Goal: Navigation & Orientation: Find specific page/section

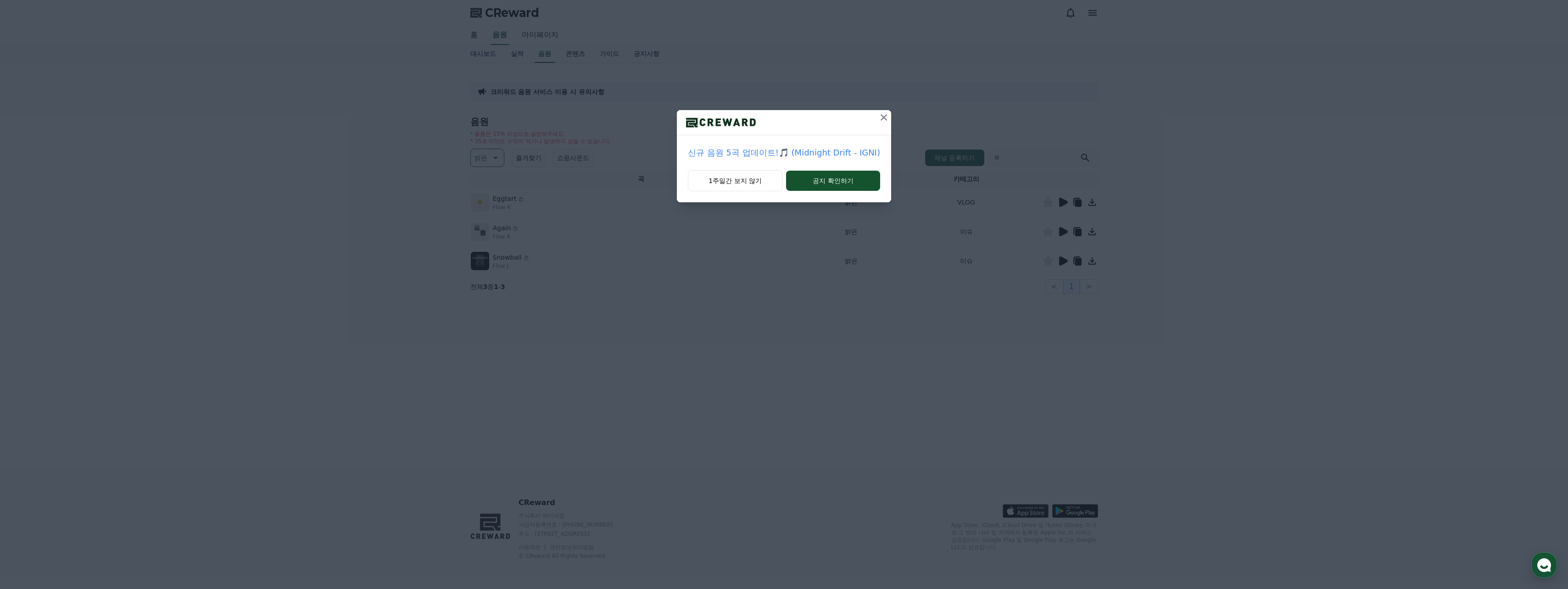
click at [883, 120] on icon at bounding box center [884, 117] width 11 height 11
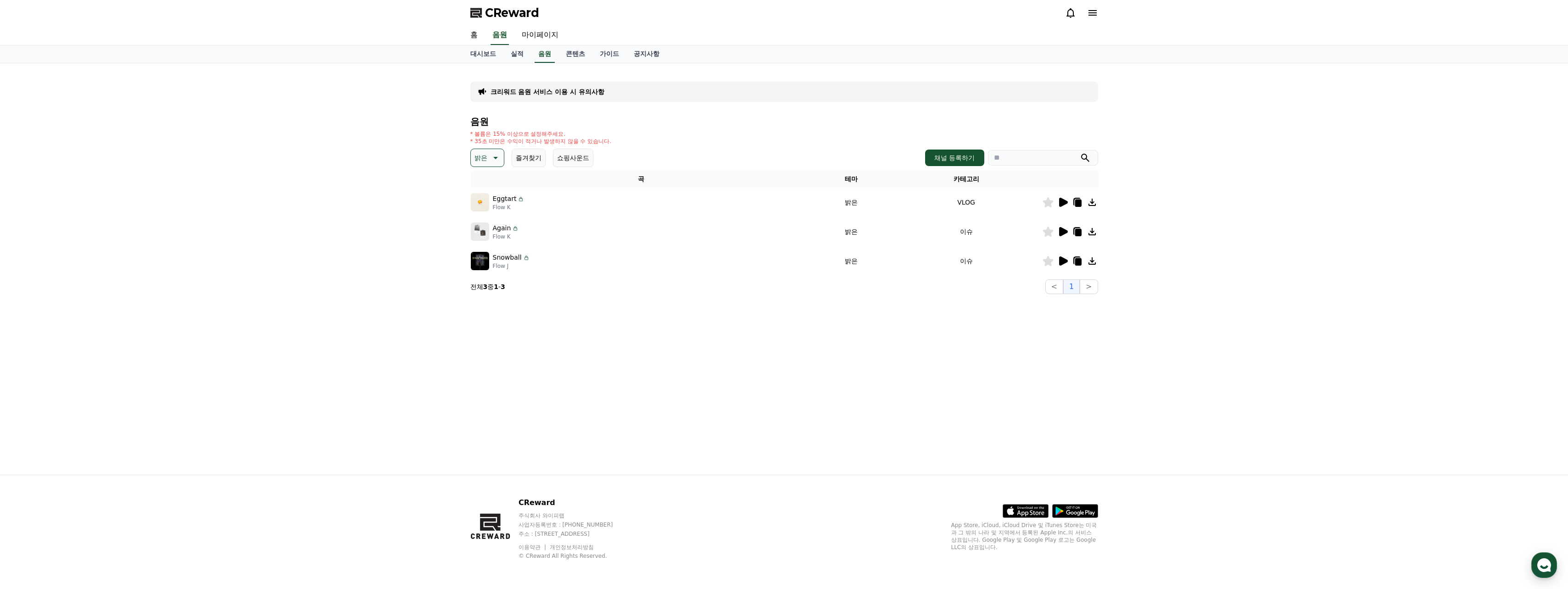
drag, startPoint x: 765, startPoint y: 113, endPoint x: 756, endPoint y: 113, distance: 9.0
drag, startPoint x: 754, startPoint y: 113, endPoint x: 746, endPoint y: 113, distance: 8.0
click at [743, 114] on div "크리워드 음원 서비스 이용 시 유의사항 음원 * 볼륨은 15% 이상으로 설정해주세요. * 35초 미만은 수익이 적거나 발생하지 않을 수 있습니…" at bounding box center [784, 182] width 628 height 223
click at [534, 40] on link "마이페이지" at bounding box center [540, 35] width 51 height 19
select select "**********"
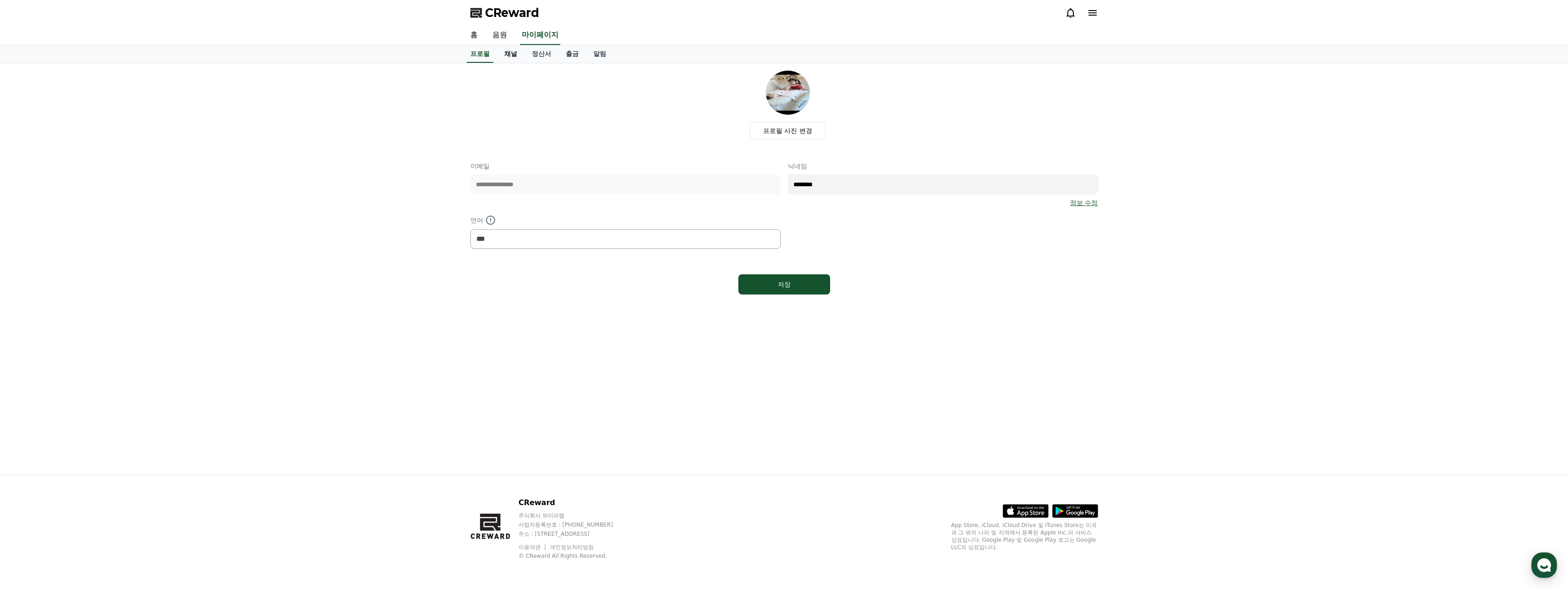
click at [516, 55] on link "채널" at bounding box center [510, 54] width 27 height 18
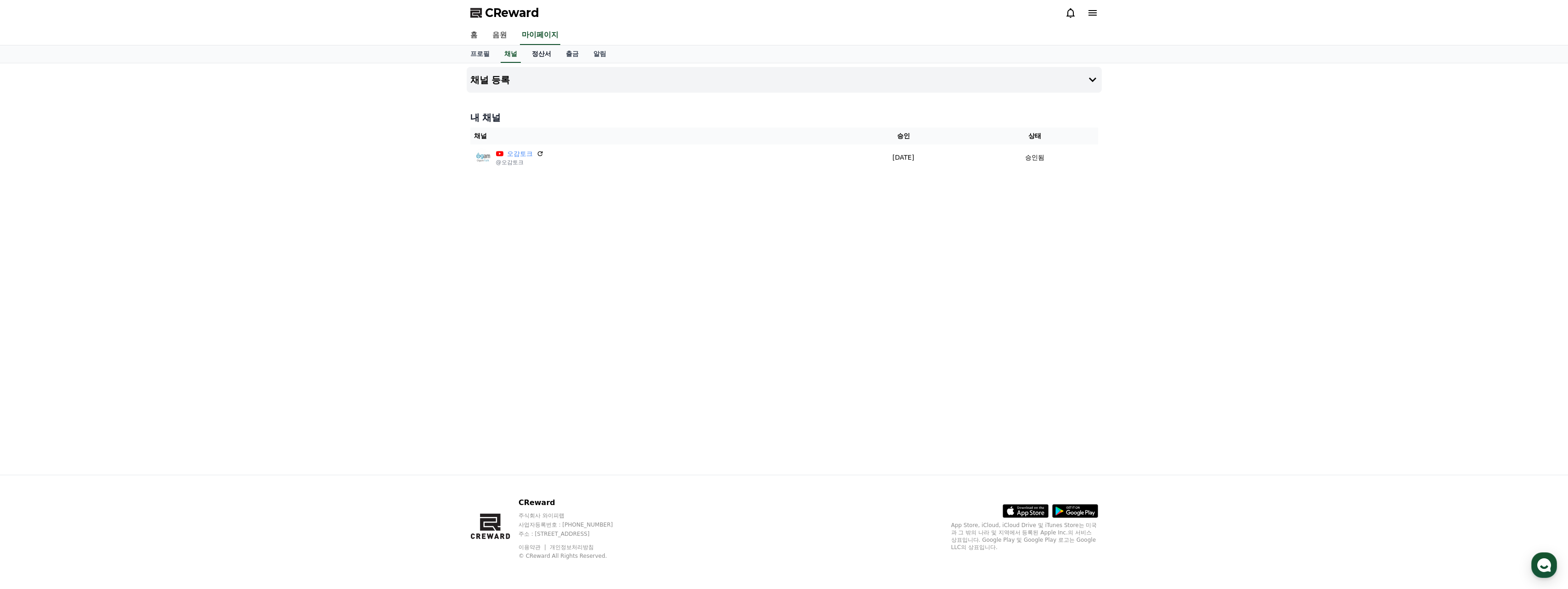
click at [541, 53] on link "정산서" at bounding box center [542, 54] width 34 height 18
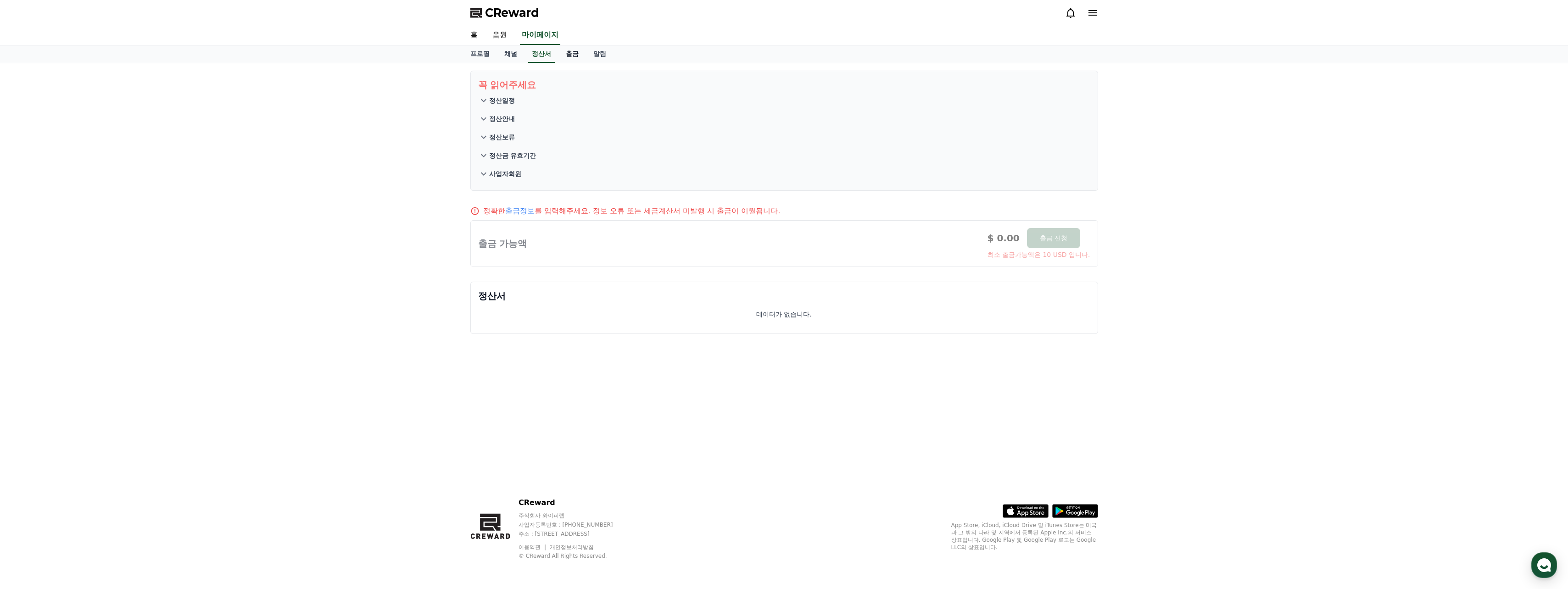
click at [573, 55] on link "출금" at bounding box center [572, 54] width 27 height 18
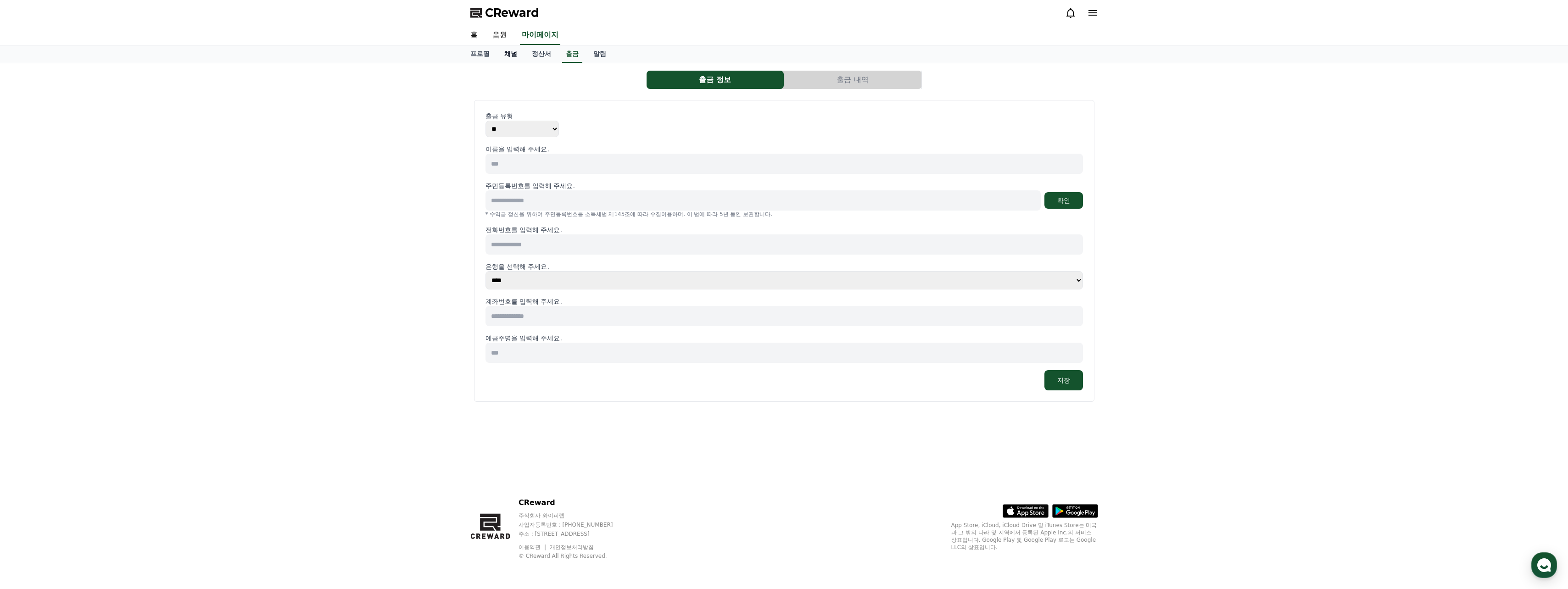
click at [523, 54] on link "채널" at bounding box center [510, 54] width 27 height 18
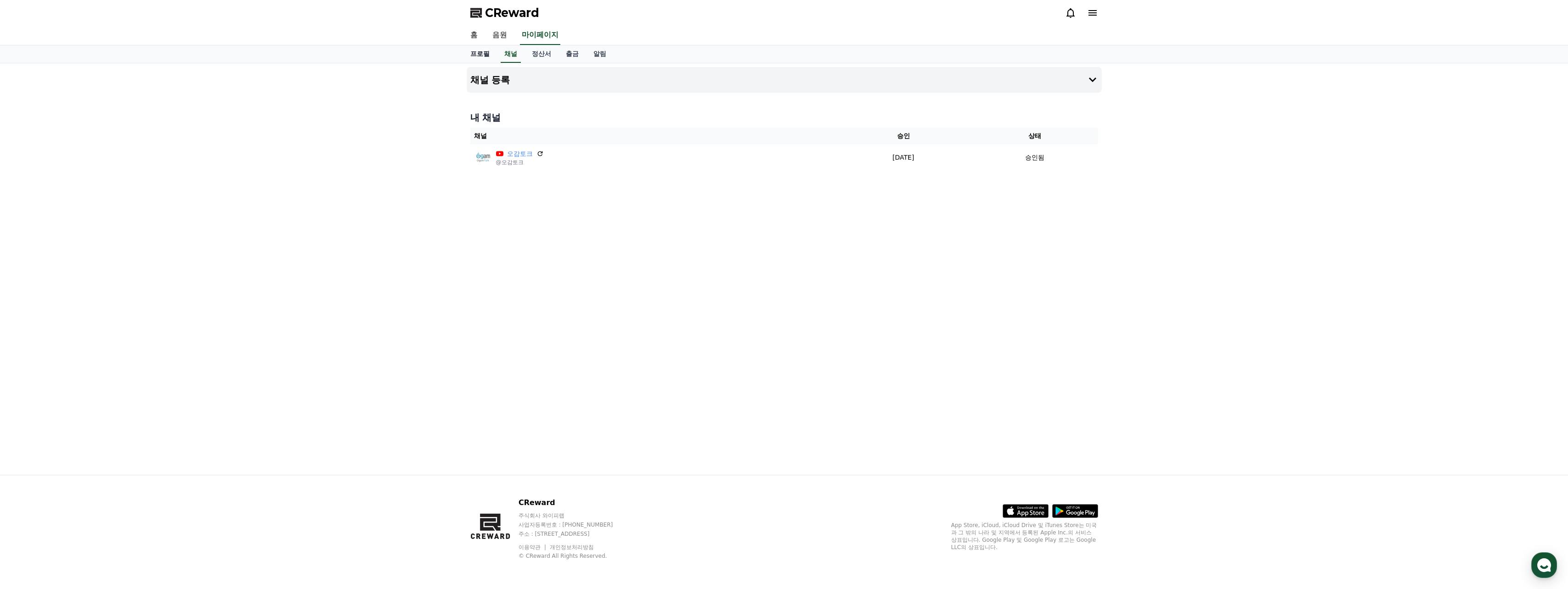
click at [483, 52] on link "프로필" at bounding box center [480, 54] width 34 height 18
select select "**********"
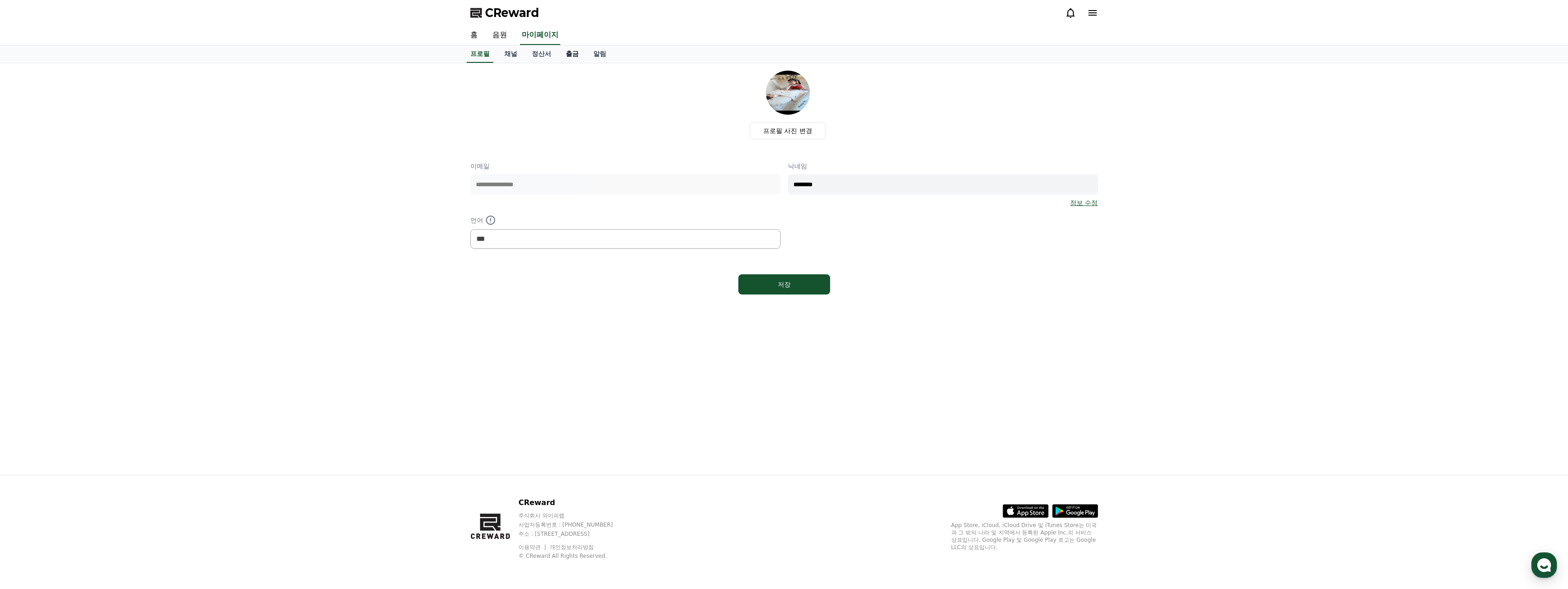
click at [576, 51] on link "출금" at bounding box center [572, 54] width 27 height 18
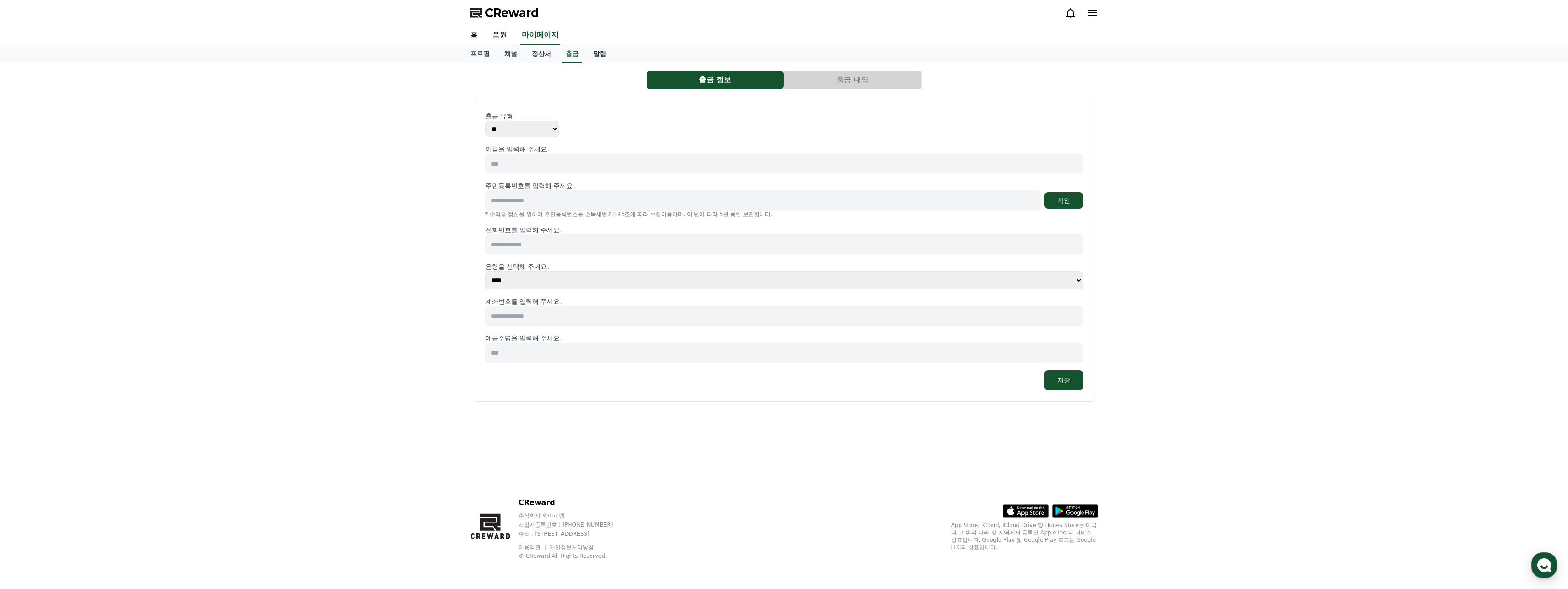
click at [607, 55] on link "알림" at bounding box center [600, 54] width 27 height 18
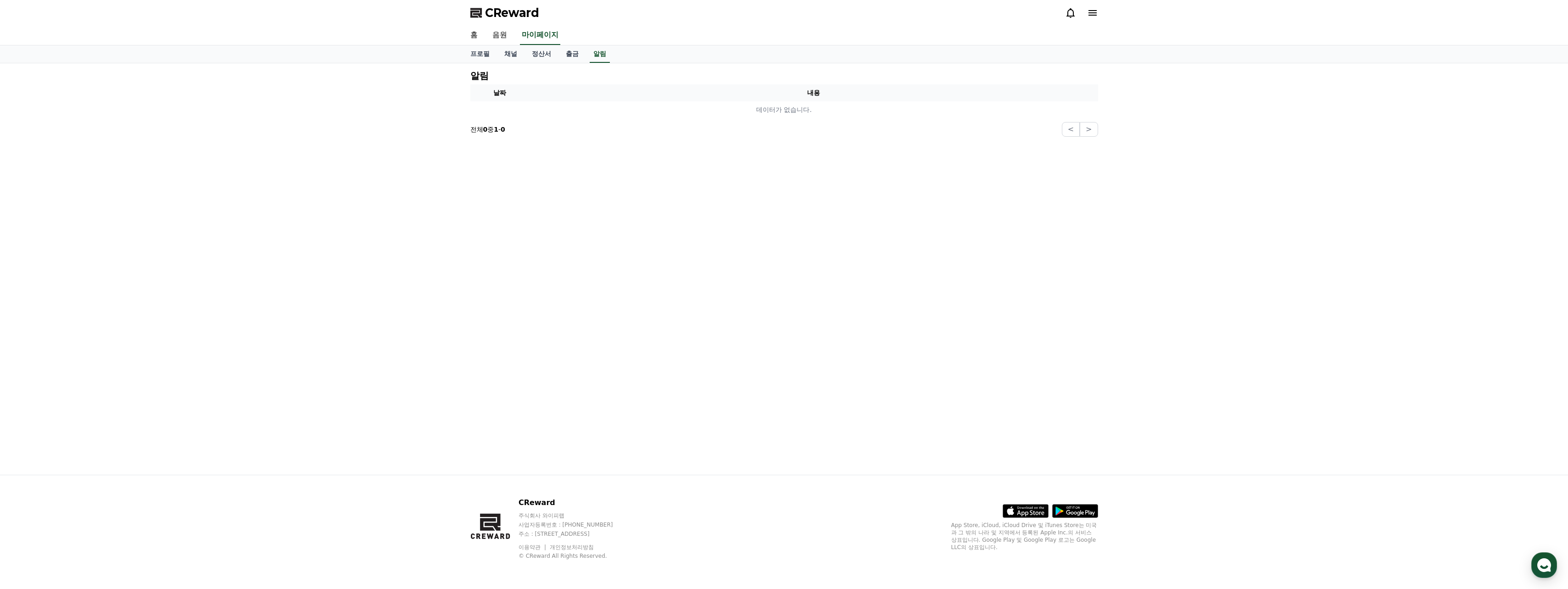
drag, startPoint x: 668, startPoint y: 44, endPoint x: 656, endPoint y: 44, distance: 12.0
drag, startPoint x: 656, startPoint y: 44, endPoint x: 649, endPoint y: 43, distance: 7.1
drag, startPoint x: 649, startPoint y: 43, endPoint x: 593, endPoint y: 35, distance: 56.6
click at [639, 41] on div "홈 음원 마이페이지" at bounding box center [784, 35] width 642 height 19
click at [486, 33] on link "음원" at bounding box center [500, 35] width 29 height 19
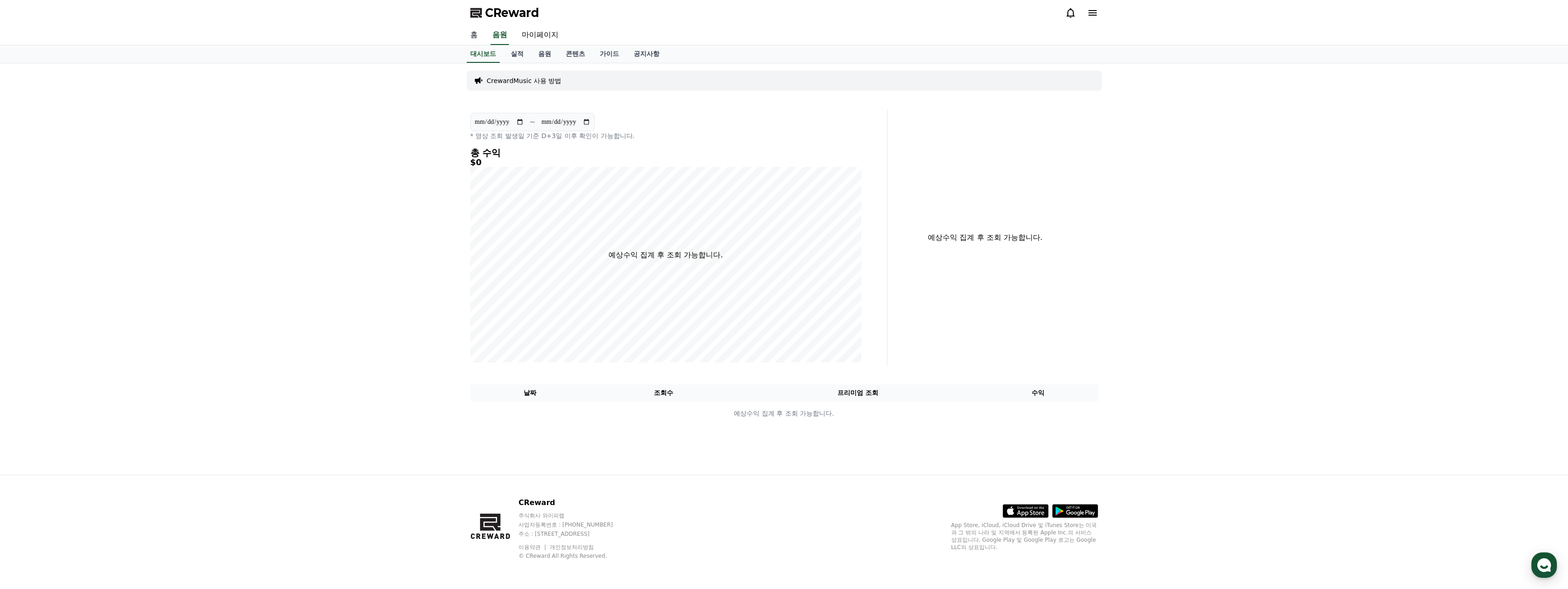
click at [472, 34] on link "홈" at bounding box center [474, 35] width 22 height 19
